Goal: Use online tool/utility: Utilize a website feature to perform a specific function

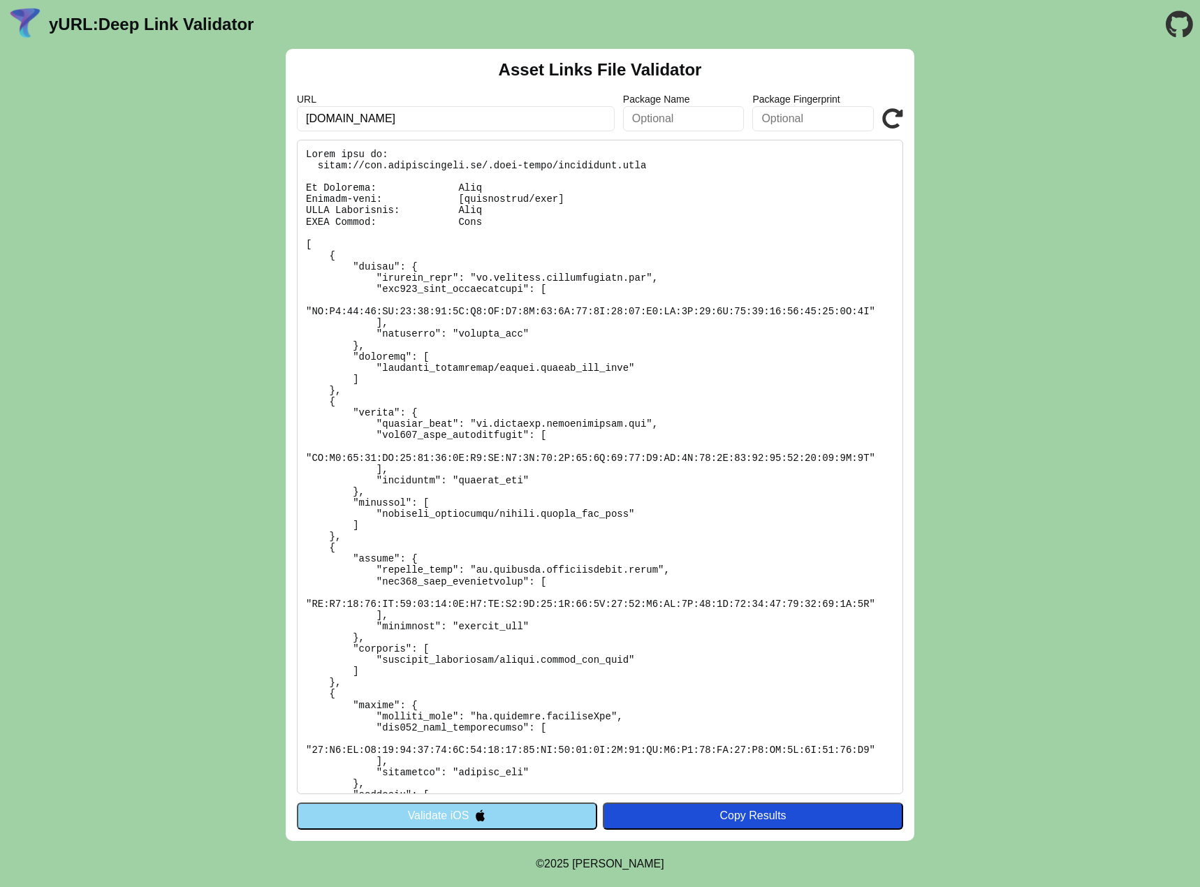
click at [458, 822] on button "Validate iOS" at bounding box center [447, 816] width 300 height 27
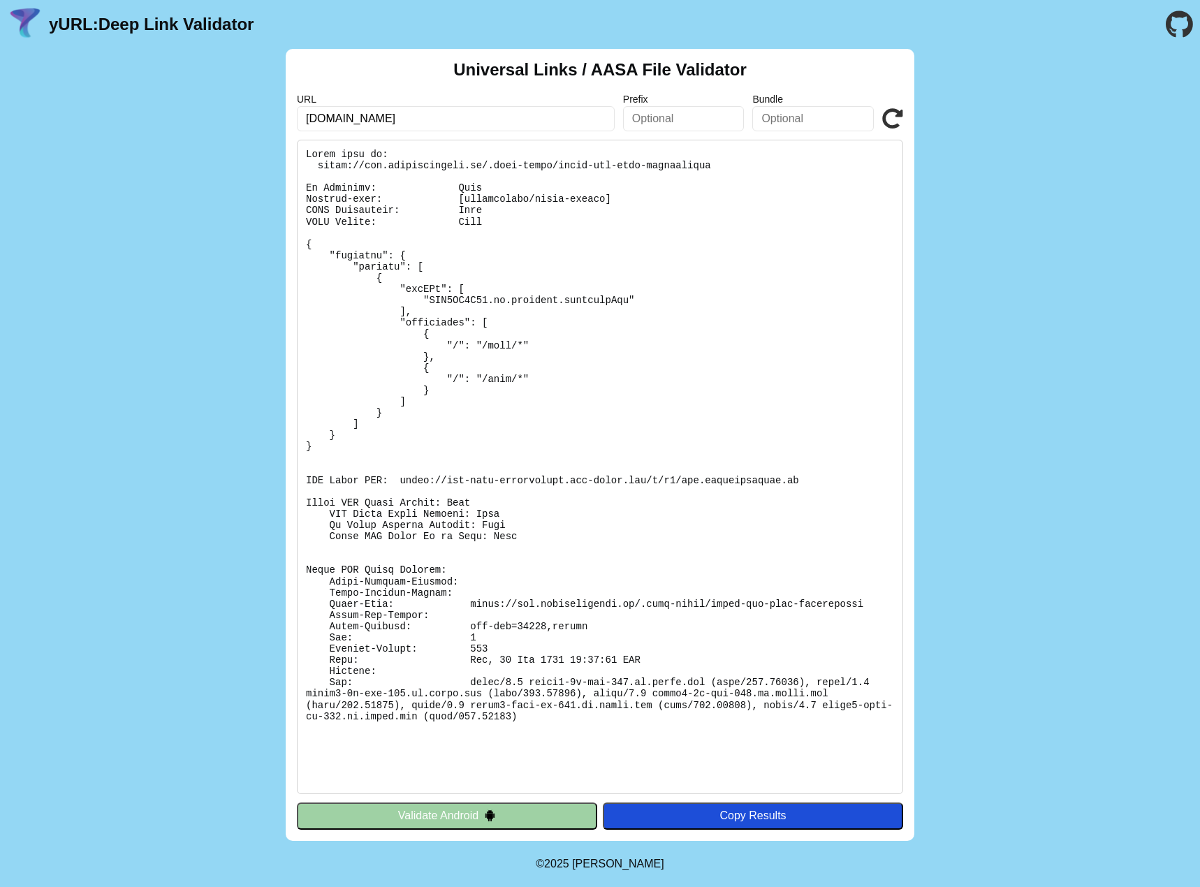
click at [458, 122] on input "[DOMAIN_NAME]" at bounding box center [456, 118] width 318 height 25
click at [412, 116] on input "www.mijnmagazines.nl" at bounding box center [456, 118] width 318 height 25
type input "[DOMAIN_NAME]"
click at [896, 115] on icon at bounding box center [892, 118] width 21 height 21
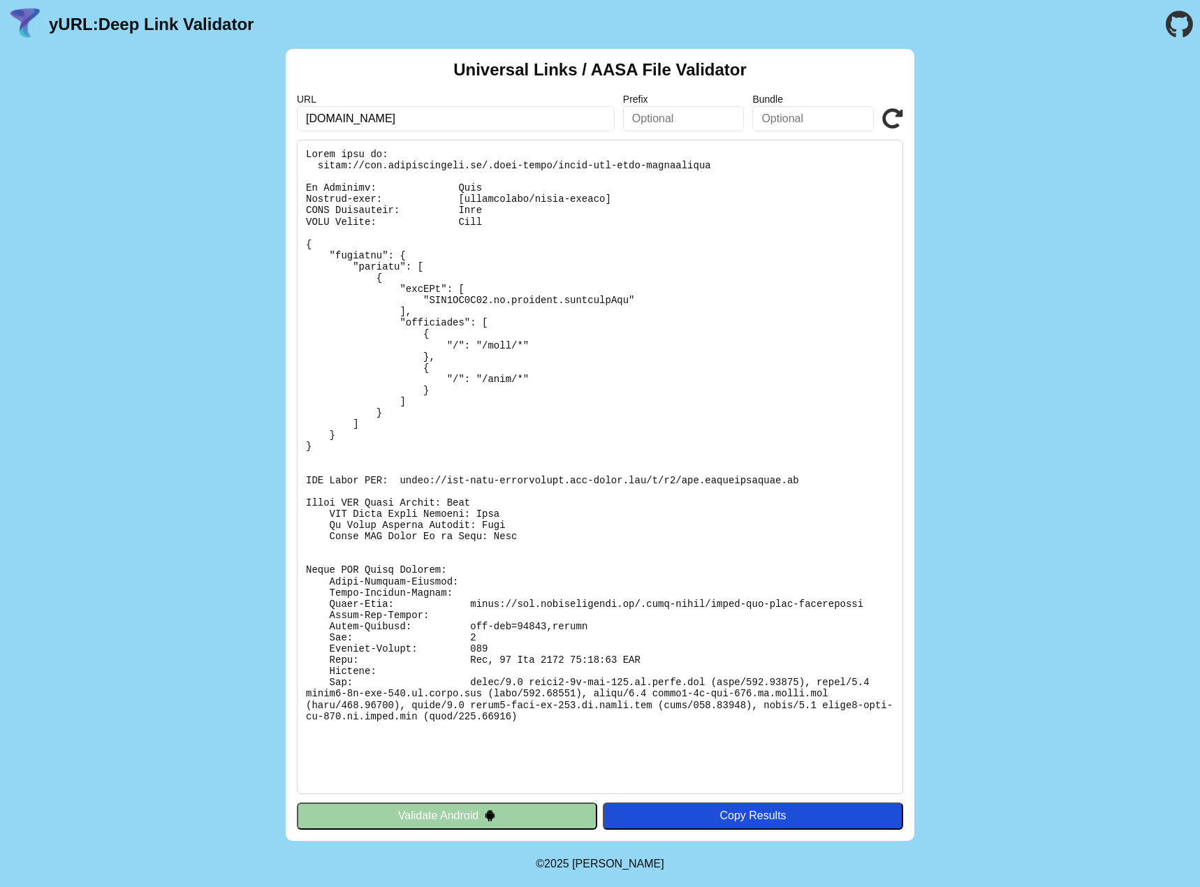
click at [504, 126] on input "[DOMAIN_NAME]" at bounding box center [456, 118] width 318 height 25
type input "[DOMAIN_NAME]"
click at [894, 116] on icon at bounding box center [892, 118] width 21 height 21
